Goal: Check status: Check status

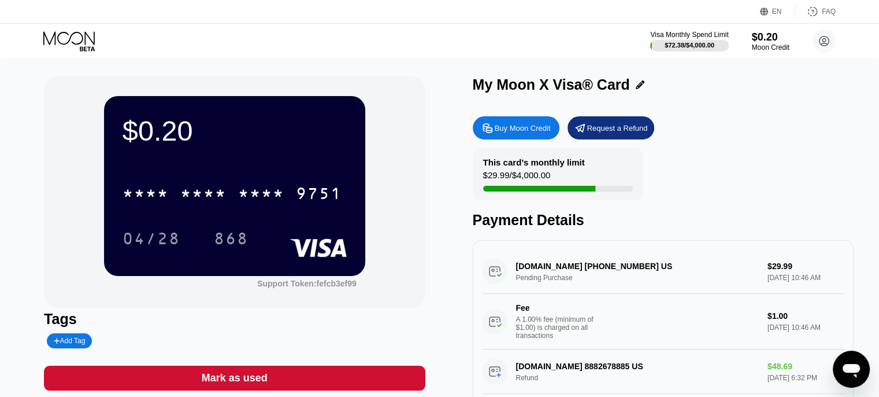
click at [72, 33] on icon at bounding box center [68, 37] width 51 height 13
